Goal: Task Accomplishment & Management: Use online tool/utility

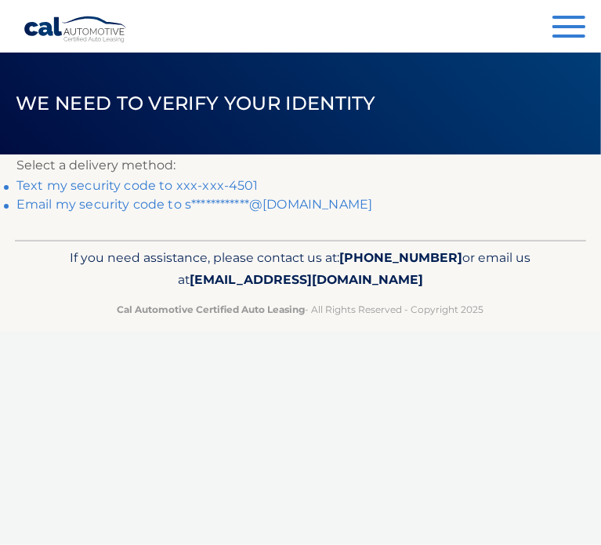
click at [260, 38] on div "Menu Dashboard FAQ's Logout" at bounding box center [301, 26] width 554 height 53
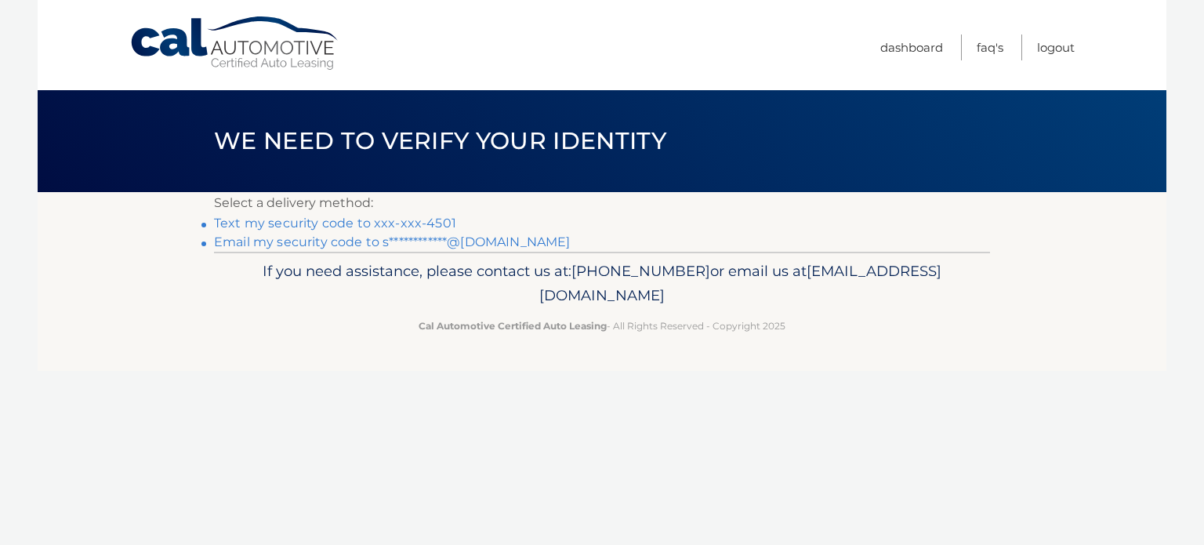
click at [372, 219] on link "Text my security code to xxx-xxx-4501" at bounding box center [335, 222] width 242 height 15
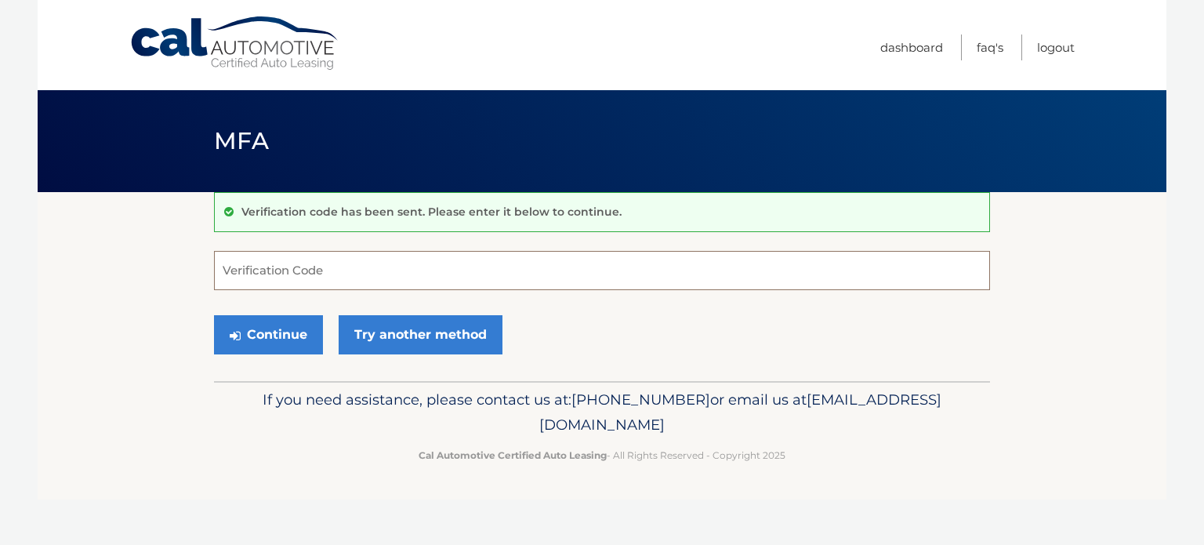
click at [338, 268] on input "Verification Code" at bounding box center [602, 270] width 776 height 39
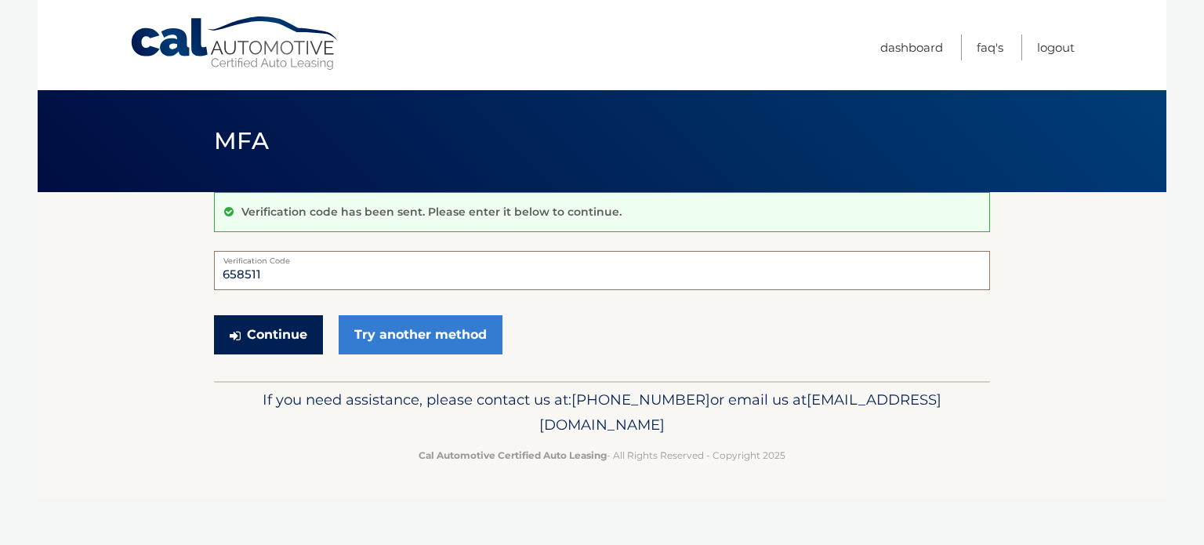
type input "658511"
click at [275, 335] on button "Continue" at bounding box center [268, 334] width 109 height 39
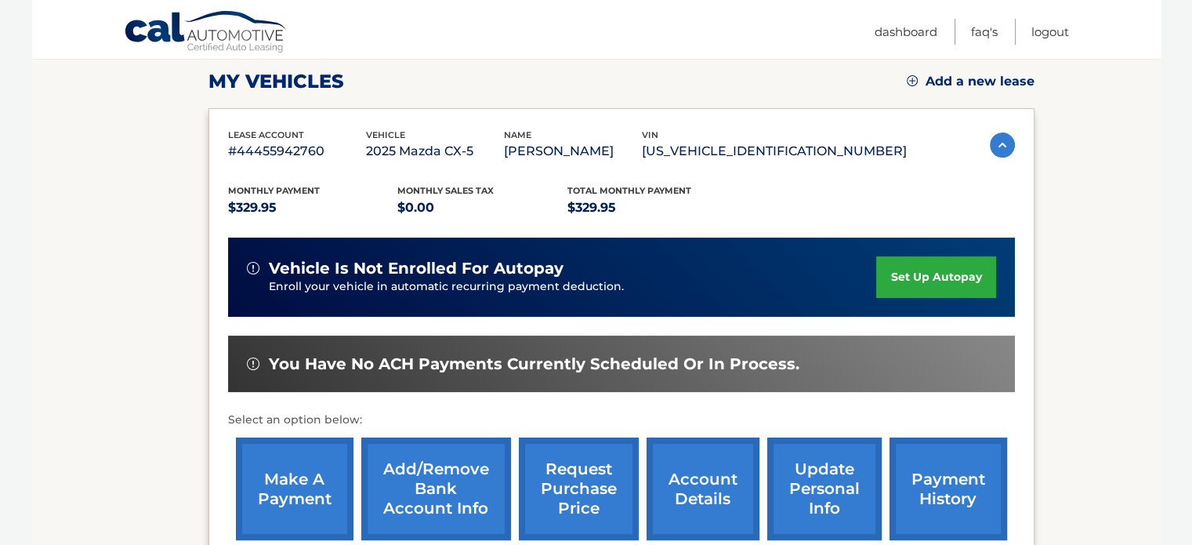
scroll to position [221, 0]
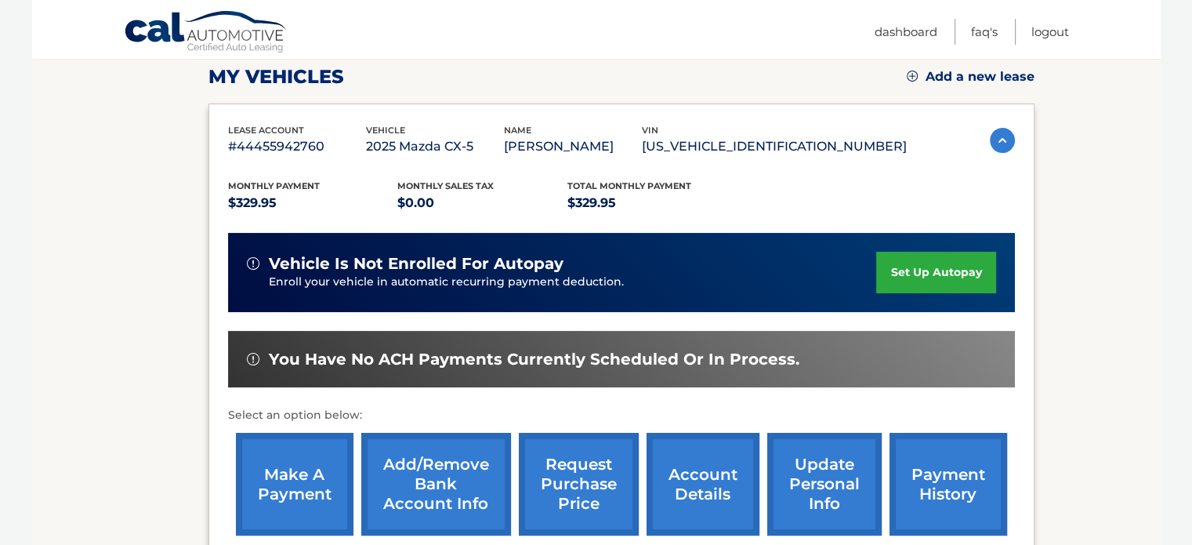
click at [321, 480] on link "make a payment" at bounding box center [295, 484] width 118 height 103
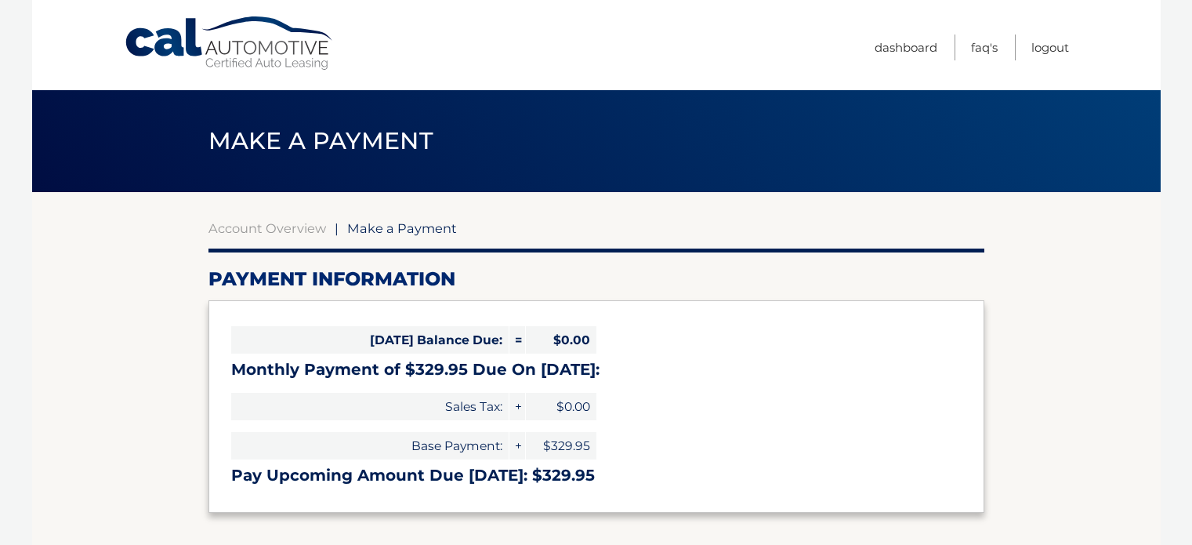
select select "YzAwMWU4OTMtZGY3Yi00MzZjLTk3MTItZWM2NGRkYzg2OWZh"
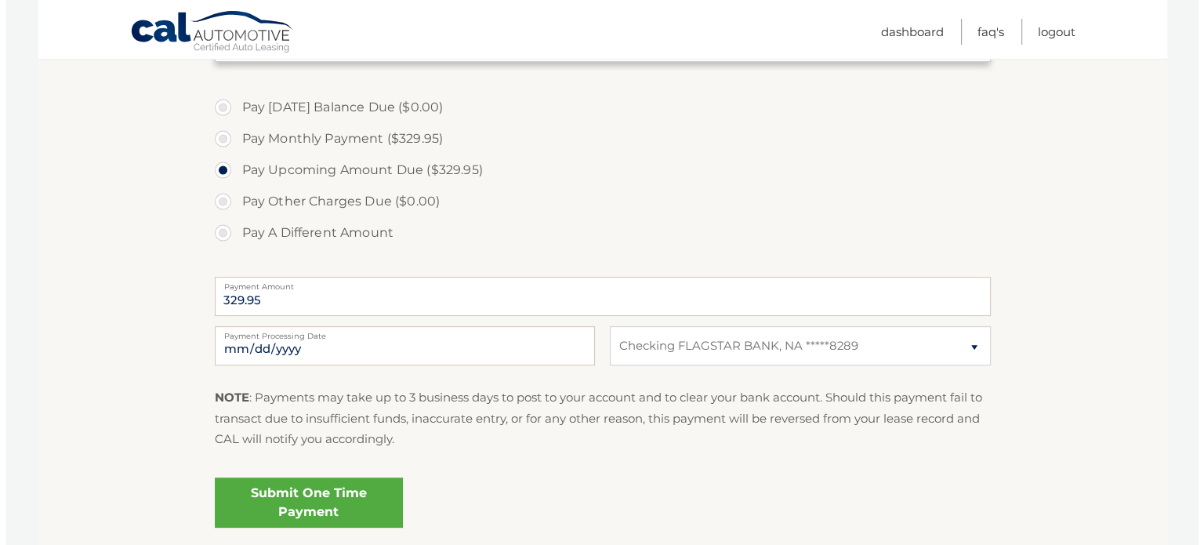
scroll to position [451, 0]
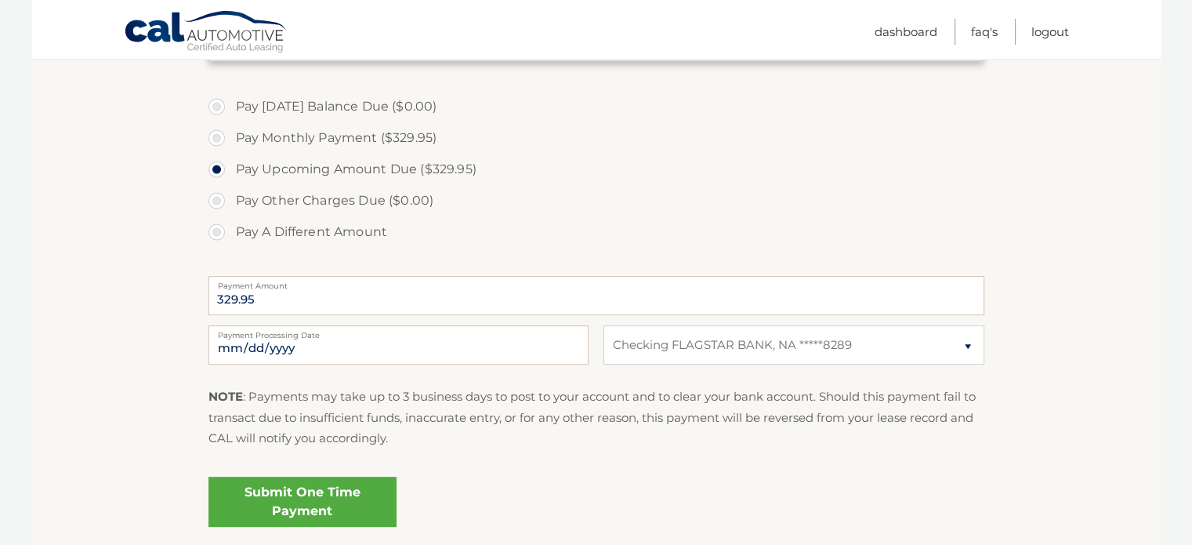
click at [315, 488] on link "Submit One Time Payment" at bounding box center [302, 501] width 188 height 50
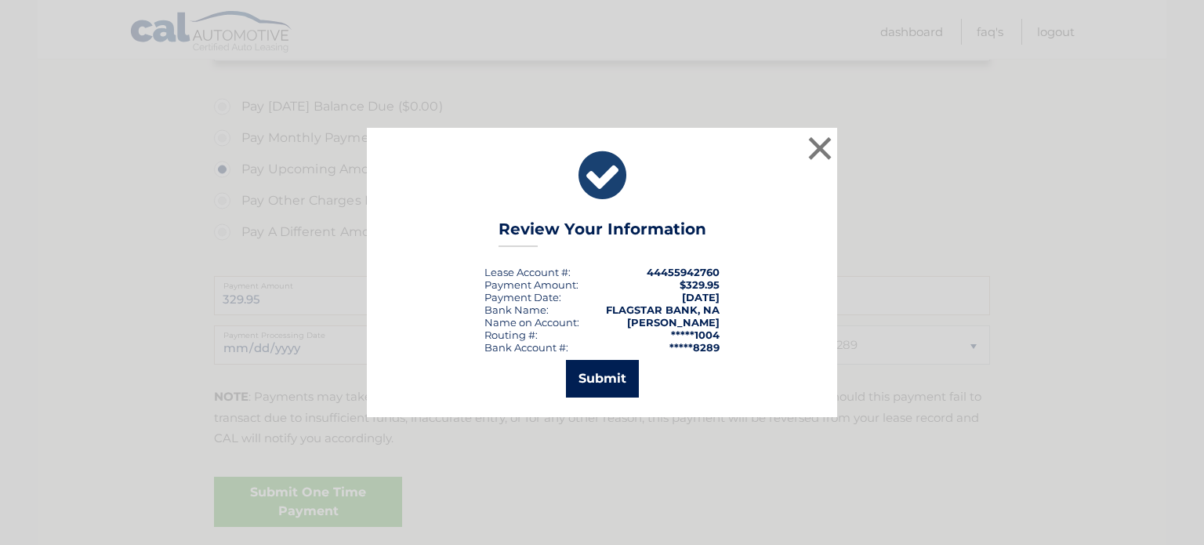
click at [614, 371] on button "Submit" at bounding box center [602, 379] width 73 height 38
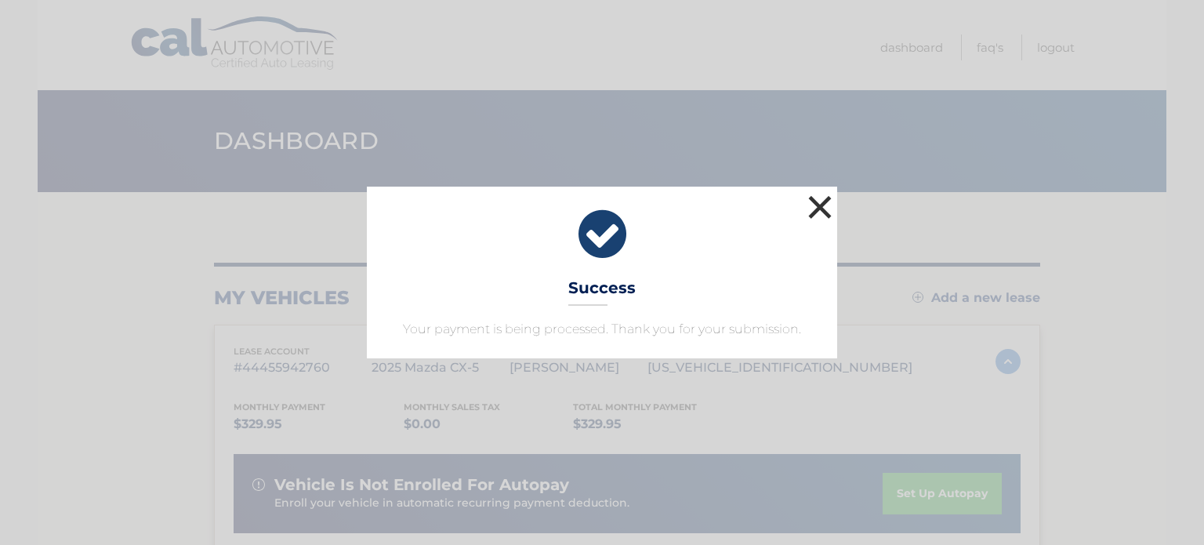
click at [813, 208] on button "×" at bounding box center [819, 206] width 31 height 31
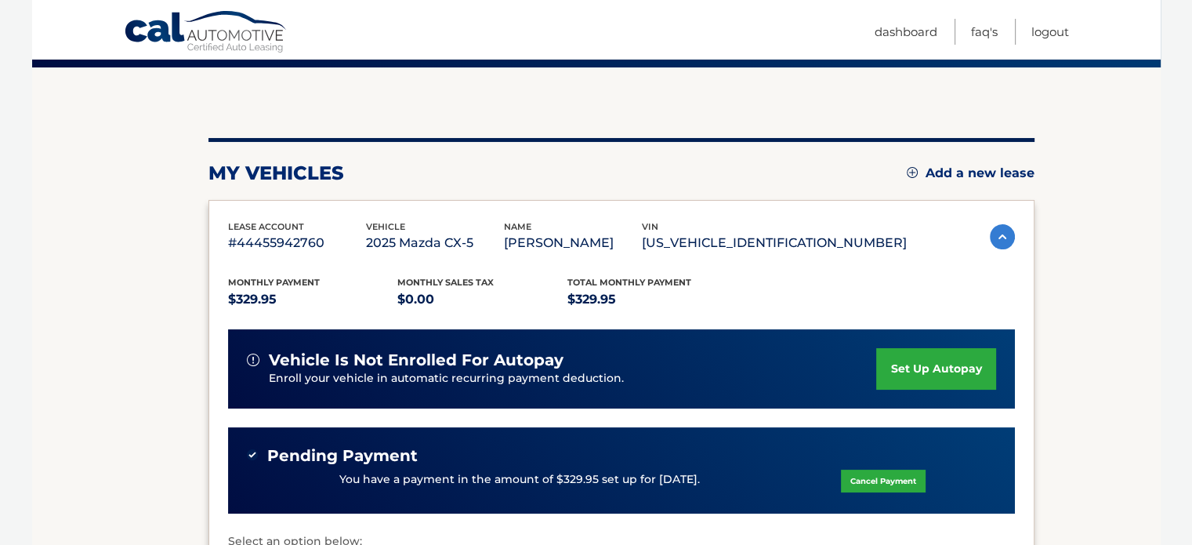
scroll to position [125, 0]
